Goal: Communication & Community: Answer question/provide support

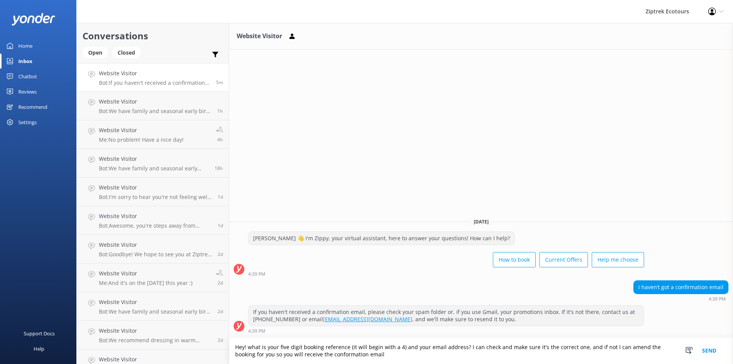
click at [381, 358] on textarea "Hey! what is your five digit booking reference (it will begin with a 4) and you…" at bounding box center [481, 350] width 504 height 26
type textarea "Hey! what is your five digit booking reference (it will begin with a 4) and you…"
click at [710, 352] on button "Send" at bounding box center [708, 350] width 29 height 26
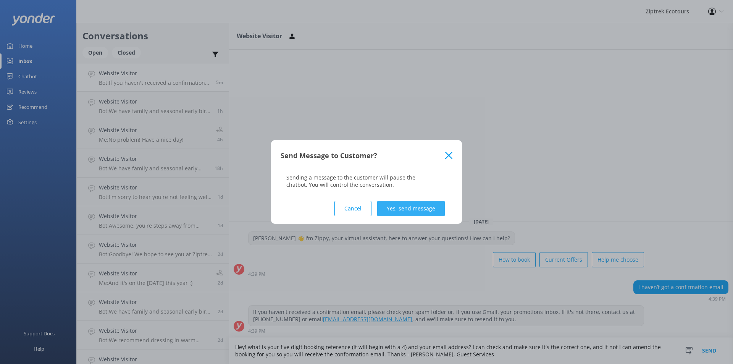
click at [395, 210] on button "Yes, send message" at bounding box center [411, 208] width 68 height 15
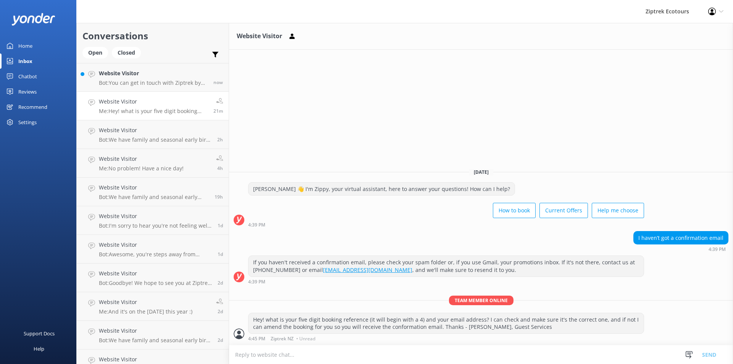
drag, startPoint x: 287, startPoint y: 115, endPoint x: 263, endPoint y: 113, distance: 24.1
click at [288, 115] on div "Website Visitor [DATE] [PERSON_NAME] 👋 I'm Zippy, your virtual assistant, here …" at bounding box center [481, 193] width 504 height 341
click at [131, 82] on p "Bot: You can get in touch with Ziptrek by emailing [EMAIL_ADDRESS][DOMAIN_NAME]…" at bounding box center [153, 82] width 109 height 7
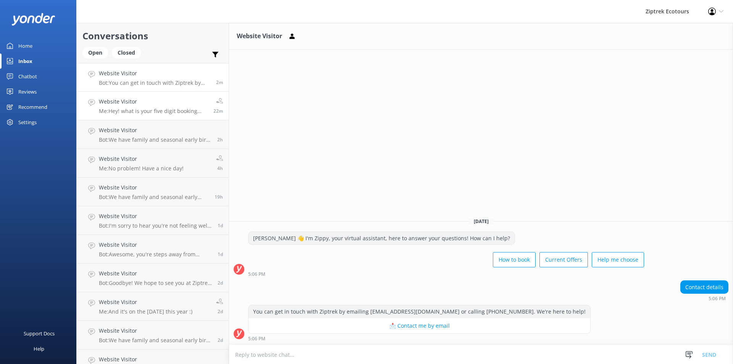
click at [160, 112] on p "Me: Hey! what is your five digit booking reference (it will begin with a 4) and…" at bounding box center [153, 111] width 109 height 7
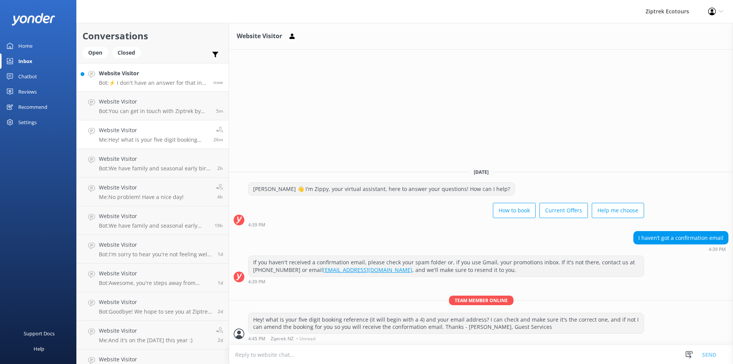
click at [176, 81] on p "Bot: ⚡ I don't have an answer for that in my knowledge base. Please try and rep…" at bounding box center [153, 82] width 109 height 7
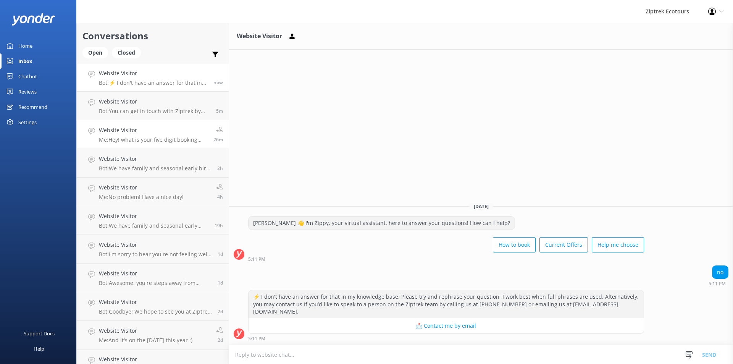
click at [132, 140] on p "Me: Hey! what is your five digit booking reference (it will begin with a 4) and…" at bounding box center [153, 139] width 109 height 7
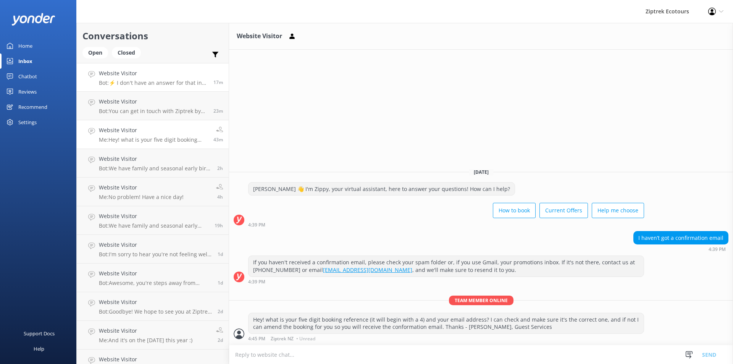
click at [134, 80] on p "Bot: ⚡ I don't have an answer for that in my knowledge base. Please try and rep…" at bounding box center [153, 82] width 109 height 7
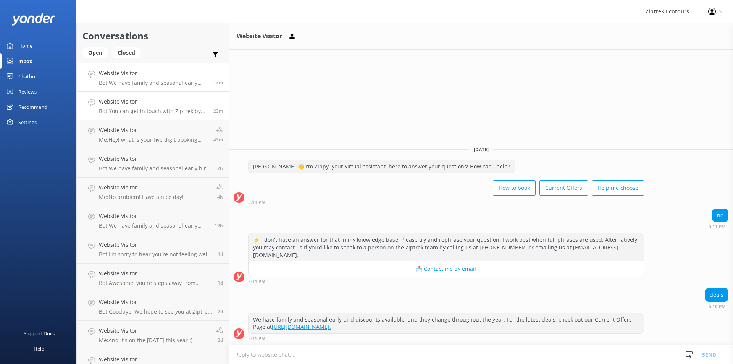
click at [151, 108] on p "Bot: You can get in touch with Ziptrek by emailing [EMAIL_ADDRESS][DOMAIN_NAME]…" at bounding box center [153, 111] width 109 height 7
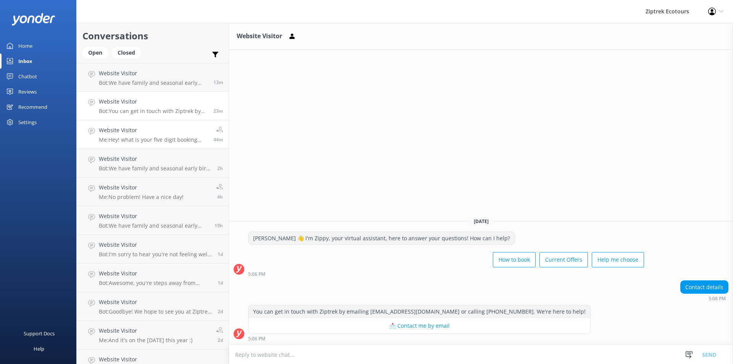
click at [151, 130] on h4 "Website Visitor" at bounding box center [153, 130] width 109 height 8
